Goal: Use online tool/utility: Utilize a website feature to perform a specific function

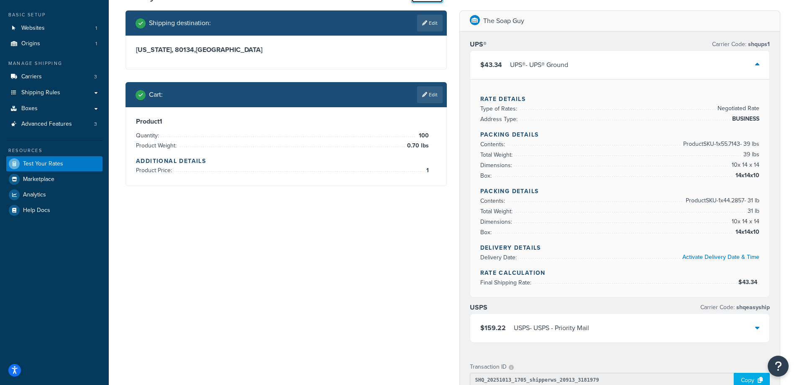
select select "[GEOGRAPHIC_DATA]"
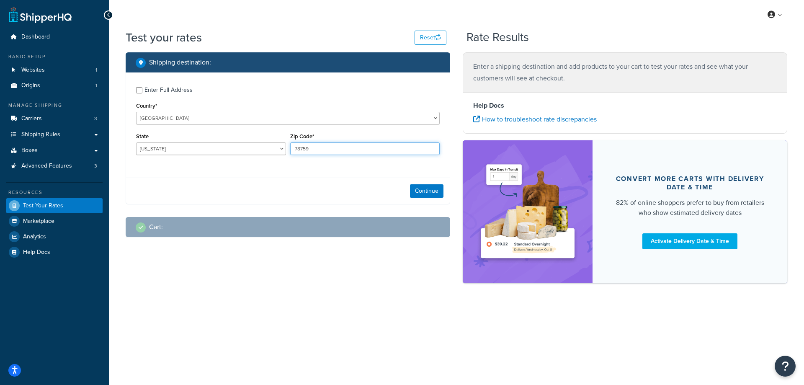
drag, startPoint x: 326, startPoint y: 148, endPoint x: 294, endPoint y: 147, distance: 31.8
click at [294, 147] on input "78759" at bounding box center [365, 148] width 150 height 13
paste input "37738"
type input "37738"
click at [249, 162] on div "Enter Full Address Country* [GEOGRAPHIC_DATA] [GEOGRAPHIC_DATA] [GEOGRAPHIC_DAT…" at bounding box center [288, 121] width 324 height 99
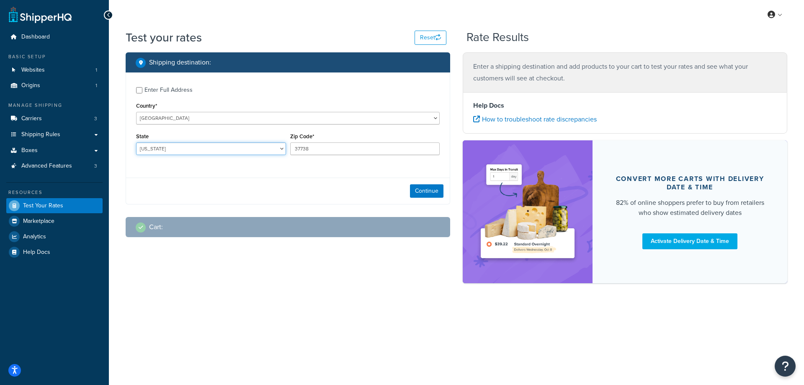
click at [213, 148] on select "[US_STATE] [US_STATE] [US_STATE] [US_STATE] [US_STATE] Armed Forces Americas Ar…" at bounding box center [211, 148] width 150 height 13
click at [136, 142] on select "[US_STATE] [US_STATE] [US_STATE] [US_STATE] [US_STATE] Armed Forces Americas Ar…" at bounding box center [211, 148] width 150 height 13
click at [202, 149] on select "[US_STATE] [US_STATE] [US_STATE] [US_STATE] [US_STATE] Armed Forces Americas Ar…" at bounding box center [211, 148] width 150 height 13
click at [136, 142] on select "[US_STATE] [US_STATE] [US_STATE] [US_STATE] [US_STATE] Armed Forces Americas Ar…" at bounding box center [211, 148] width 150 height 13
click at [172, 150] on select "[US_STATE] [US_STATE] [US_STATE] [US_STATE] [US_STATE] Armed Forces Americas Ar…" at bounding box center [211, 148] width 150 height 13
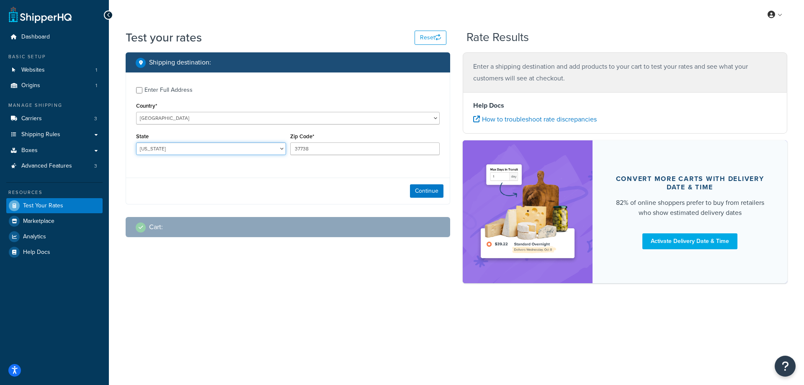
select select "TN"
click at [136, 142] on select "[US_STATE] [US_STATE] [US_STATE] [US_STATE] [US_STATE] Armed Forces Americas Ar…" at bounding box center [211, 148] width 150 height 13
click at [432, 192] on button "Continue" at bounding box center [426, 190] width 33 height 13
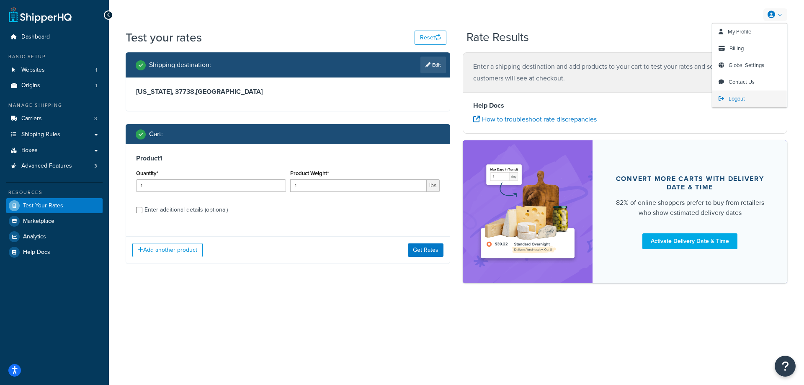
click at [734, 102] on span "Logout" at bounding box center [736, 99] width 16 height 8
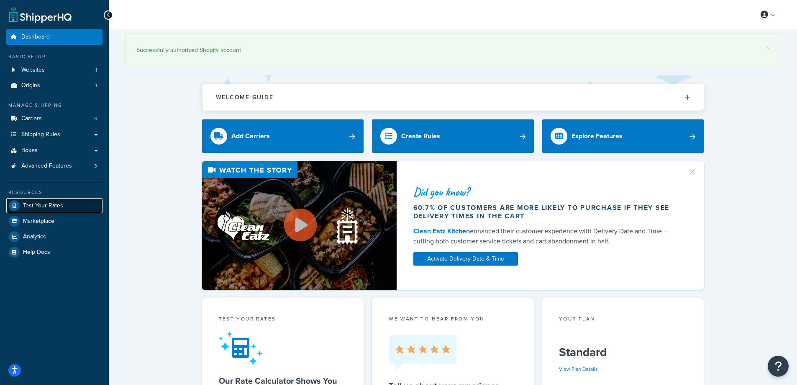
click at [54, 204] on span "Test Your Rates" at bounding box center [43, 205] width 40 height 7
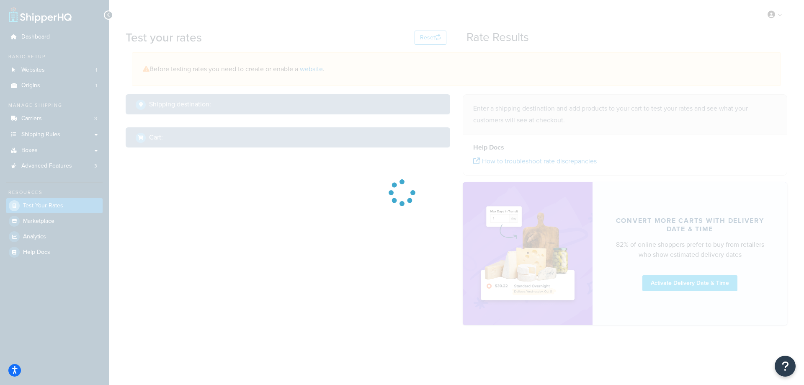
select select "[GEOGRAPHIC_DATA]"
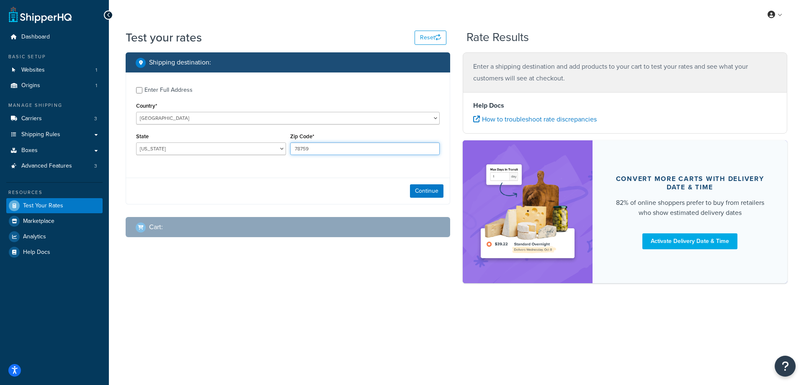
drag, startPoint x: 313, startPoint y: 150, endPoint x: 291, endPoint y: 149, distance: 22.6
click at [291, 149] on input "78759" at bounding box center [365, 148] width 150 height 13
paste input "37738"
type input "37738"
click at [275, 163] on div "Enter Full Address Country* [GEOGRAPHIC_DATA] [GEOGRAPHIC_DATA] [GEOGRAPHIC_DAT…" at bounding box center [288, 121] width 324 height 99
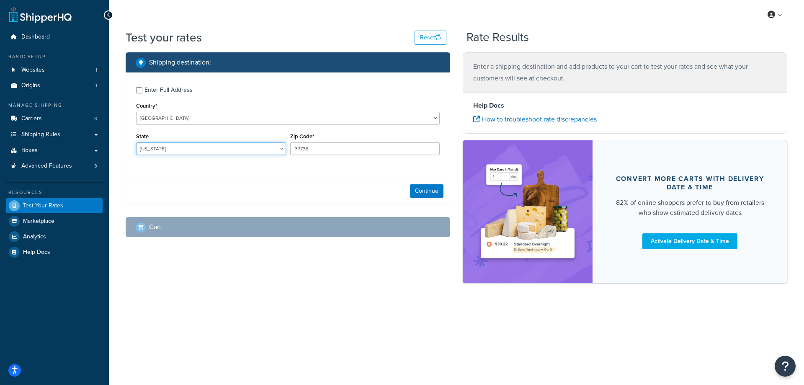
click at [190, 146] on select "[US_STATE] [US_STATE] [US_STATE] [US_STATE] [US_STATE] Armed Forces Americas Ar…" at bounding box center [211, 148] width 150 height 13
select select "TN"
click at [136, 142] on select "[US_STATE] [US_STATE] [US_STATE] [US_STATE] [US_STATE] Armed Forces Americas Ar…" at bounding box center [211, 148] width 150 height 13
click at [422, 190] on button "Continue" at bounding box center [426, 190] width 33 height 13
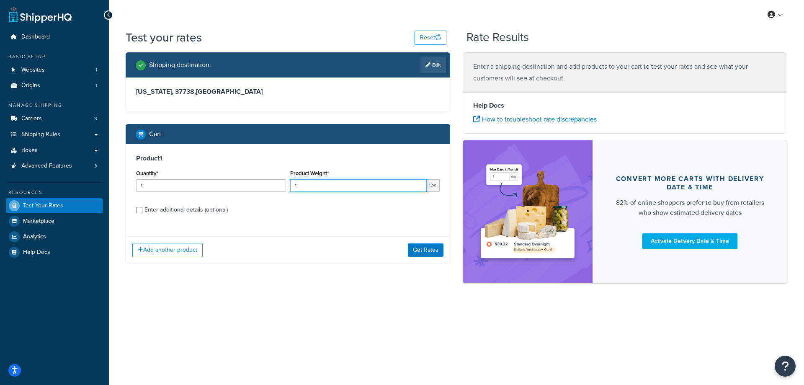
drag, startPoint x: 322, startPoint y: 185, endPoint x: 270, endPoint y: 190, distance: 52.9
click at [270, 190] on div "Quantity* 1 Product Weight* 1 lbs" at bounding box center [288, 182] width 308 height 31
paste input "0.2"
type input "0.21"
click at [234, 180] on input "1" at bounding box center [211, 185] width 150 height 13
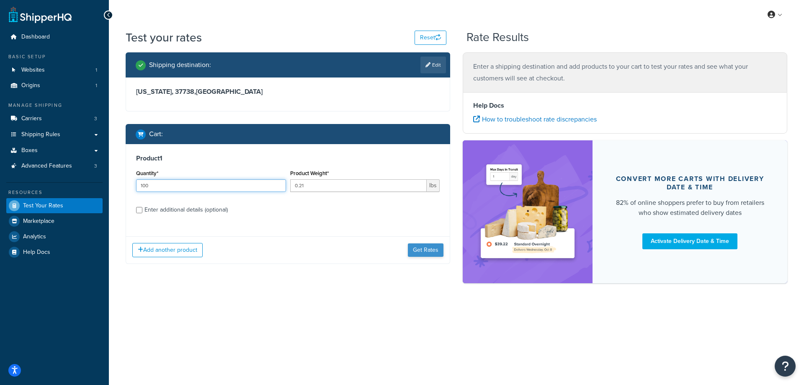
type input "100"
click at [420, 253] on button "Get Rates" at bounding box center [426, 249] width 36 height 13
